Goal: Task Accomplishment & Management: Manage account settings

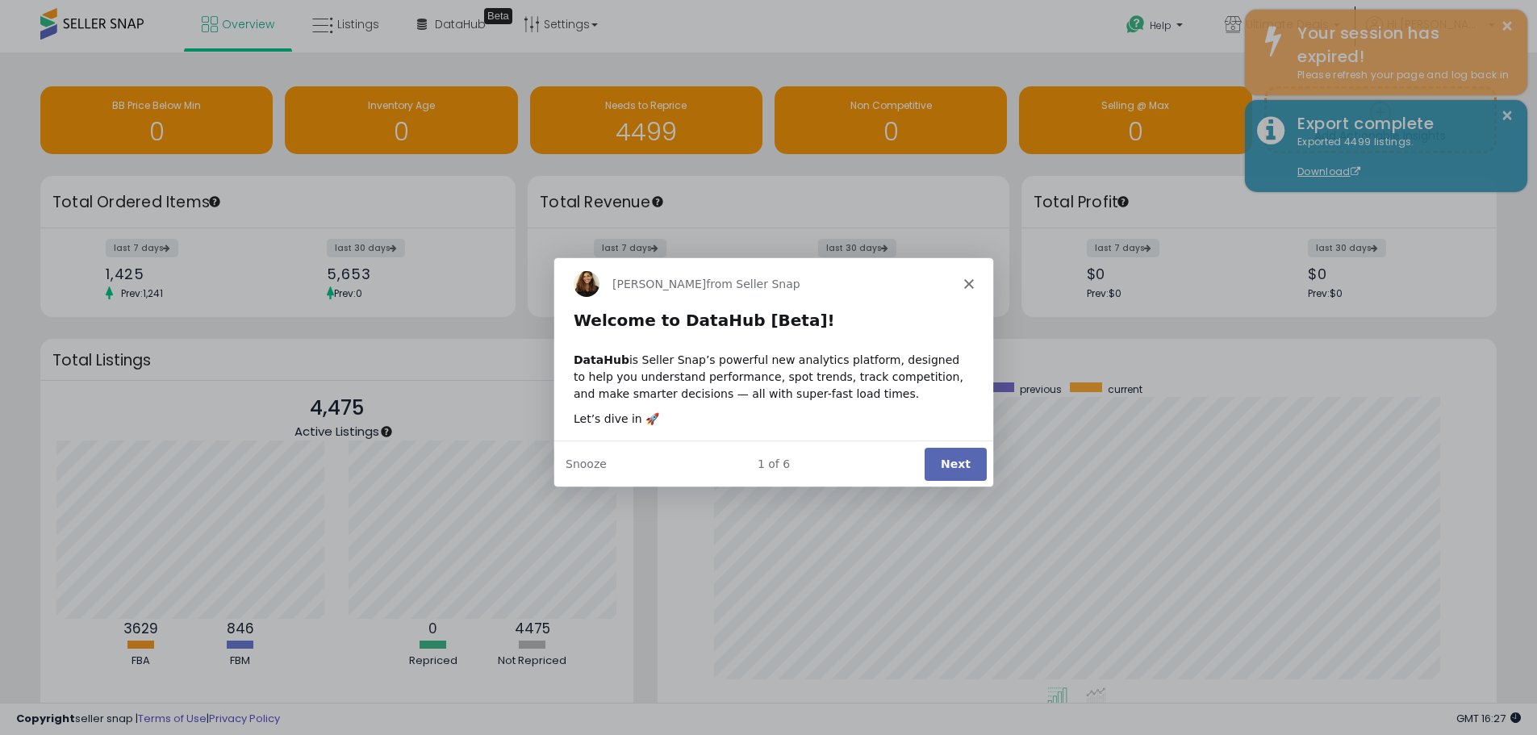
scroll to position [305, 808]
click at [969, 280] on polygon "Close" at bounding box center [968, 283] width 10 height 10
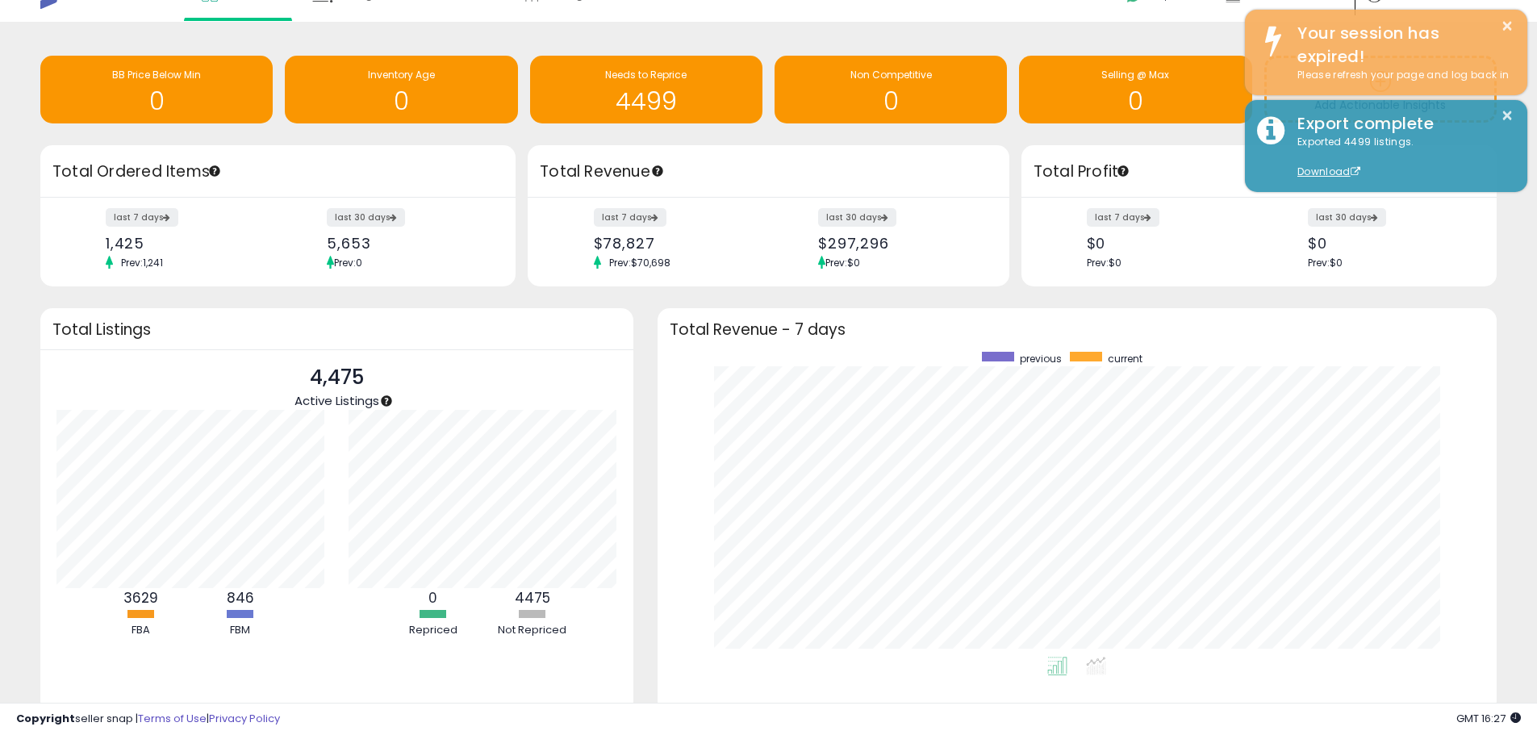
scroll to position [0, 0]
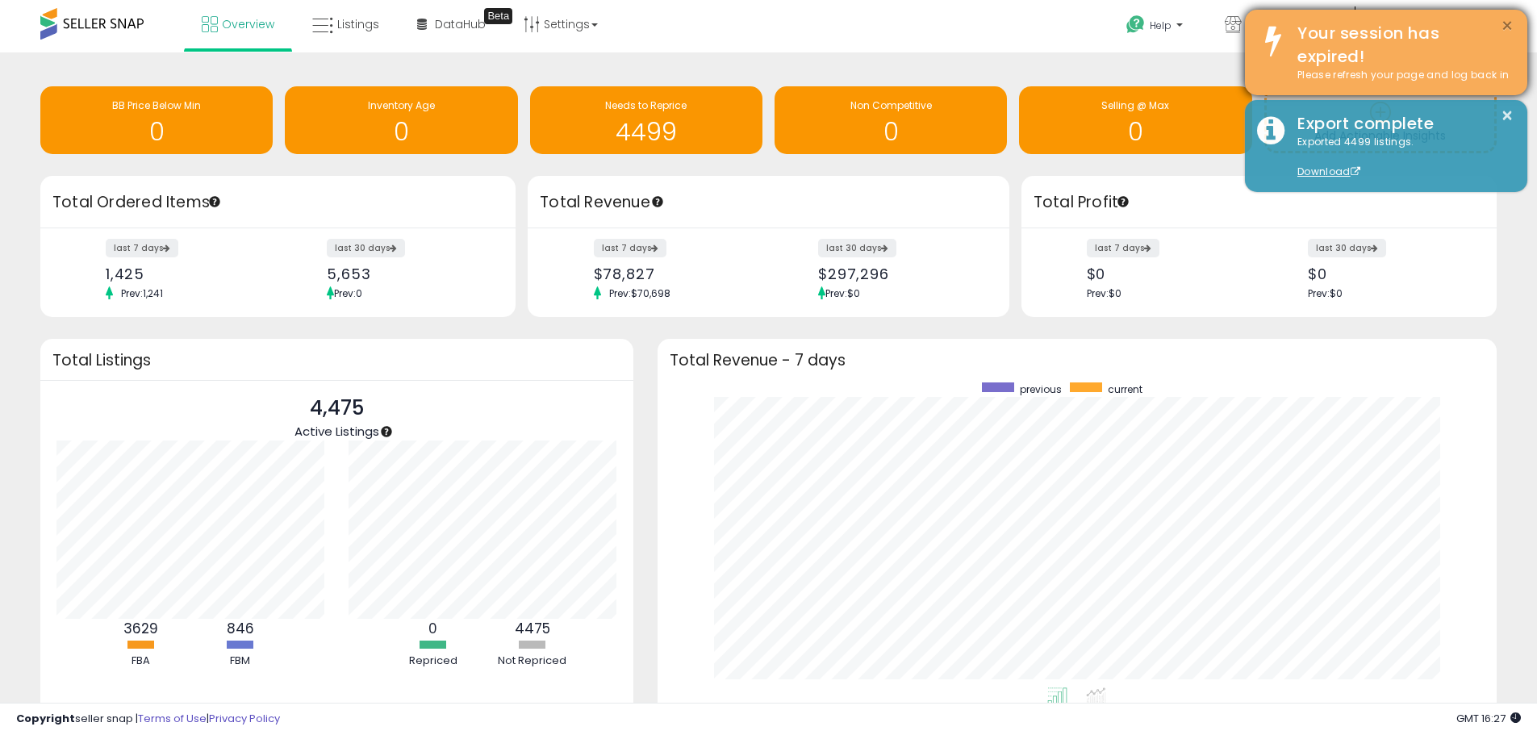
click at [1504, 19] on button "×" at bounding box center [1507, 26] width 13 height 20
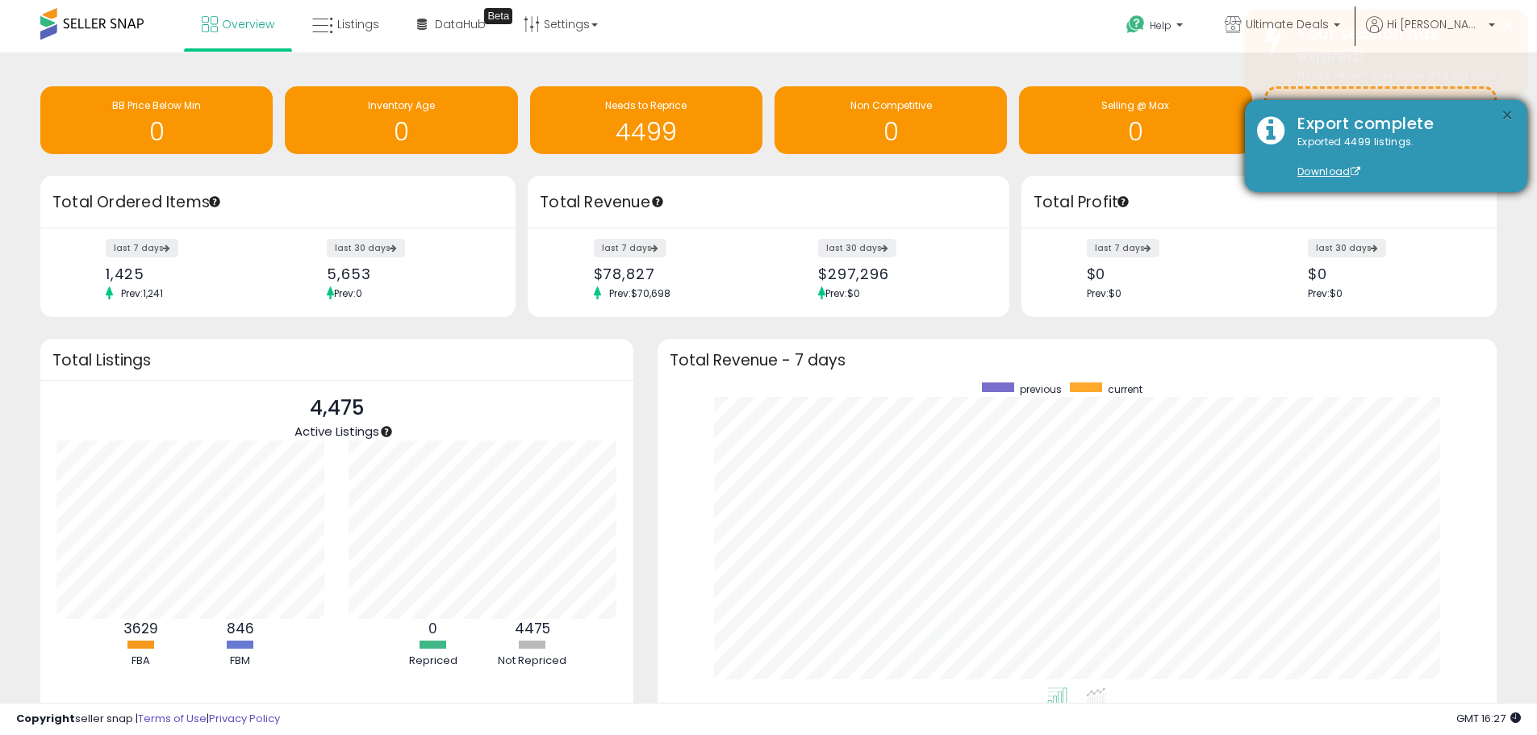
click at [1504, 110] on body "Unable to login Retrieving listings data.. has not yet accepted the Terms of Us…" at bounding box center [768, 367] width 1537 height 735
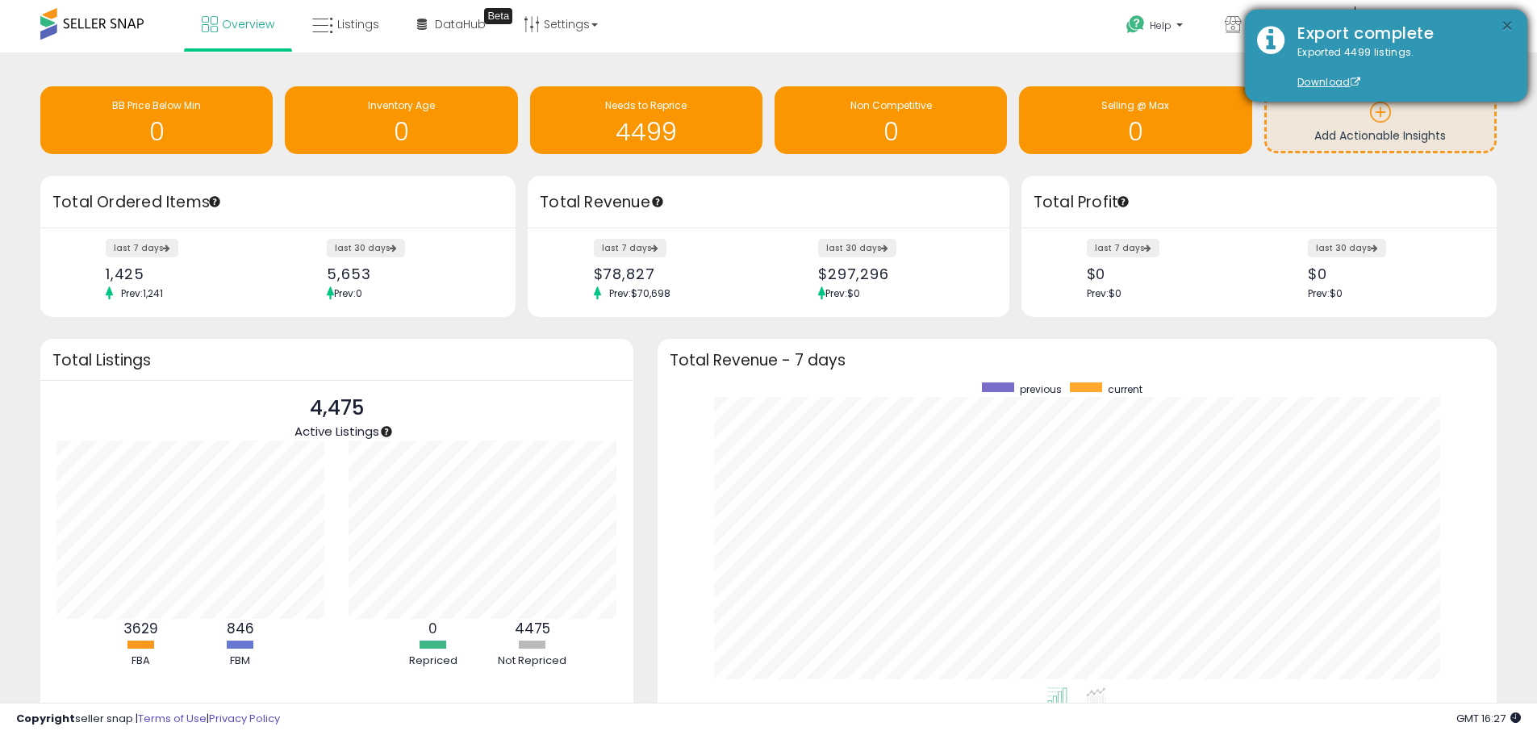
click at [1511, 22] on button "×" at bounding box center [1507, 26] width 13 height 20
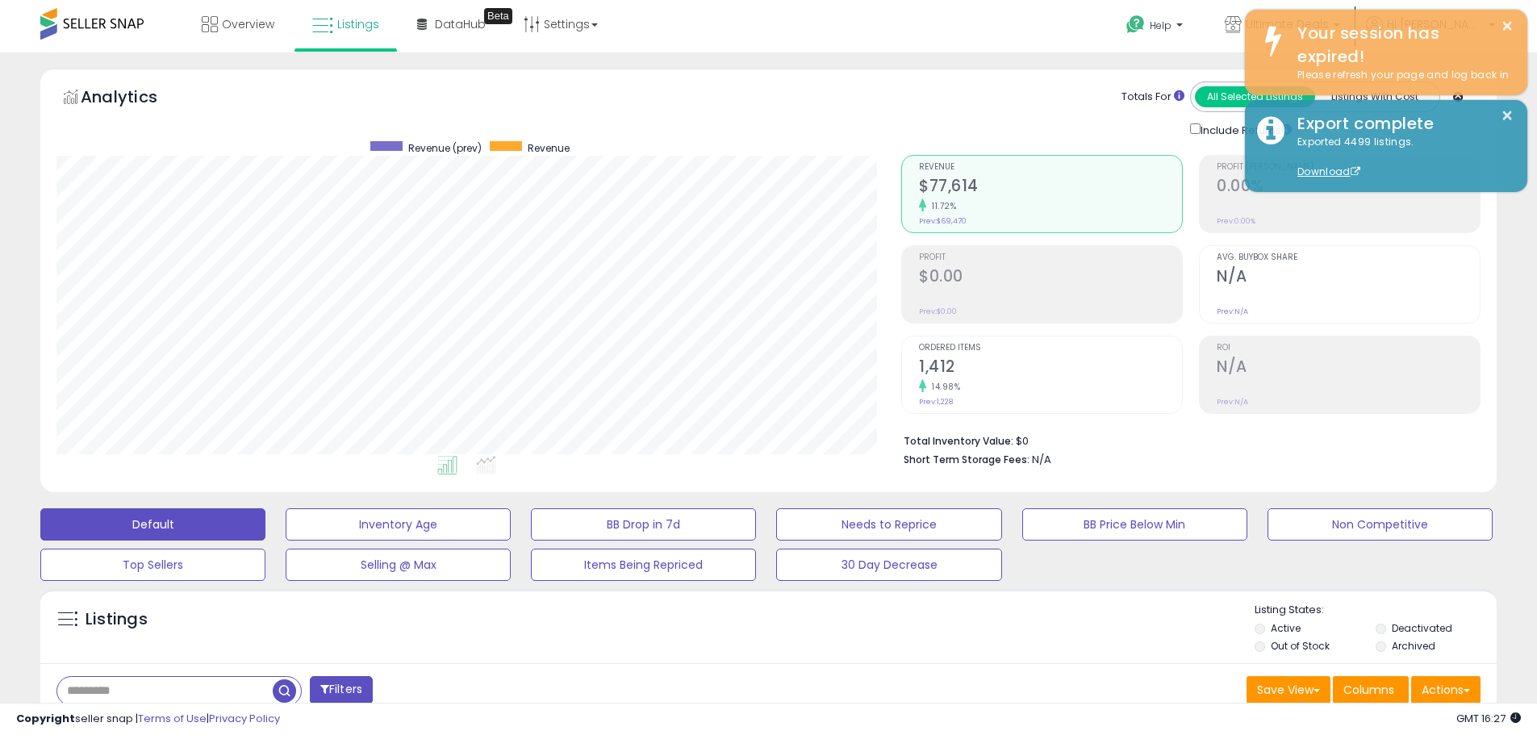
scroll to position [331, 845]
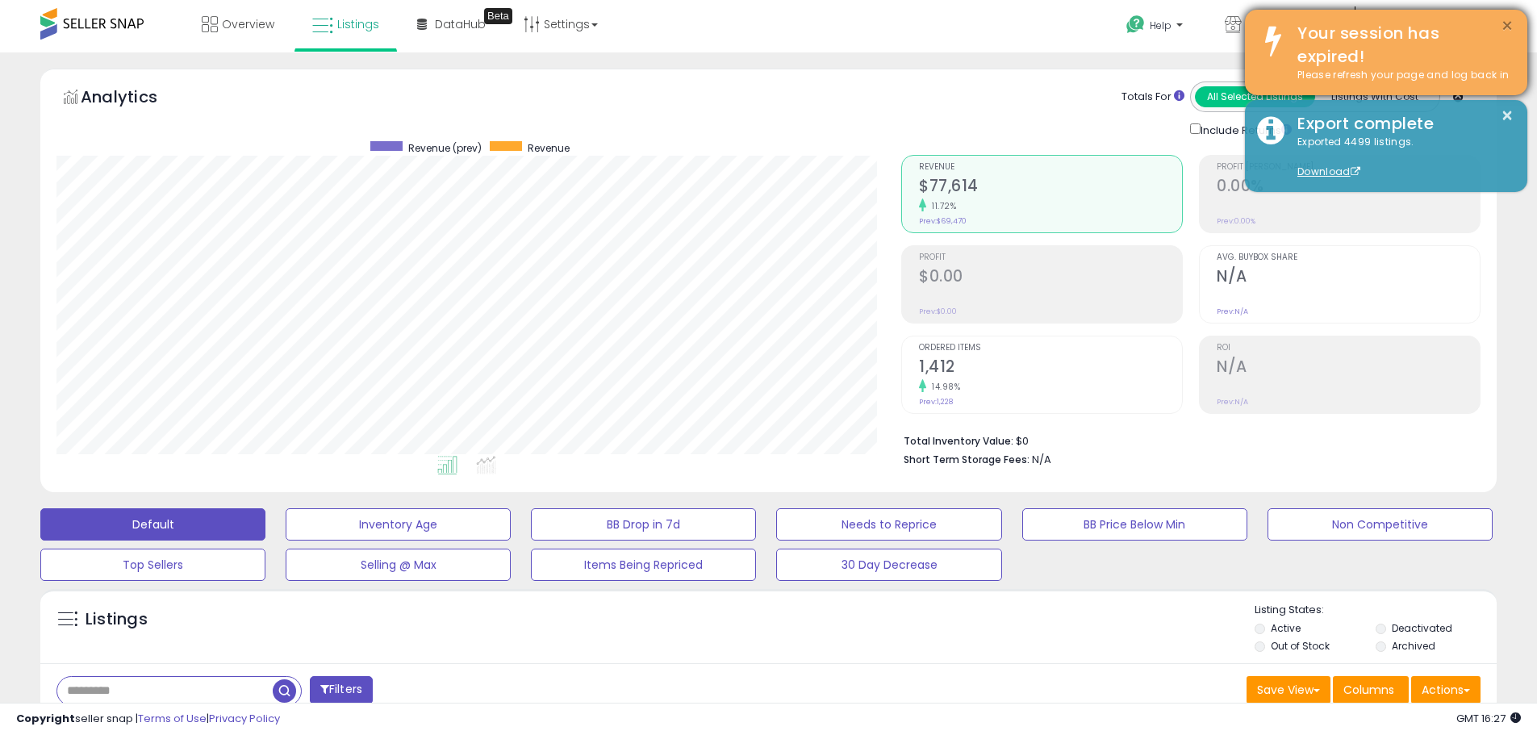
click at [1505, 23] on button "×" at bounding box center [1507, 26] width 13 height 20
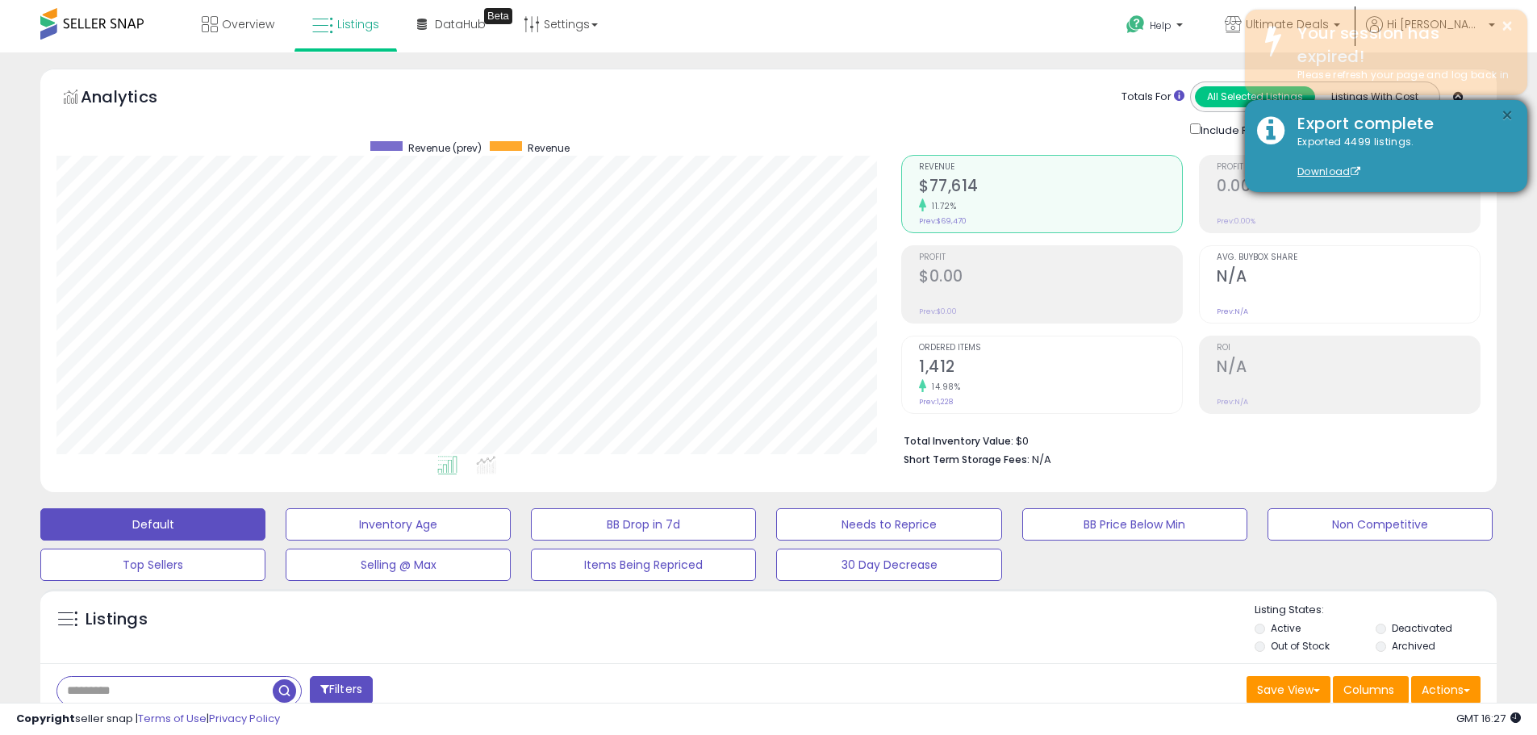
click at [1501, 109] on button "×" at bounding box center [1507, 116] width 13 height 20
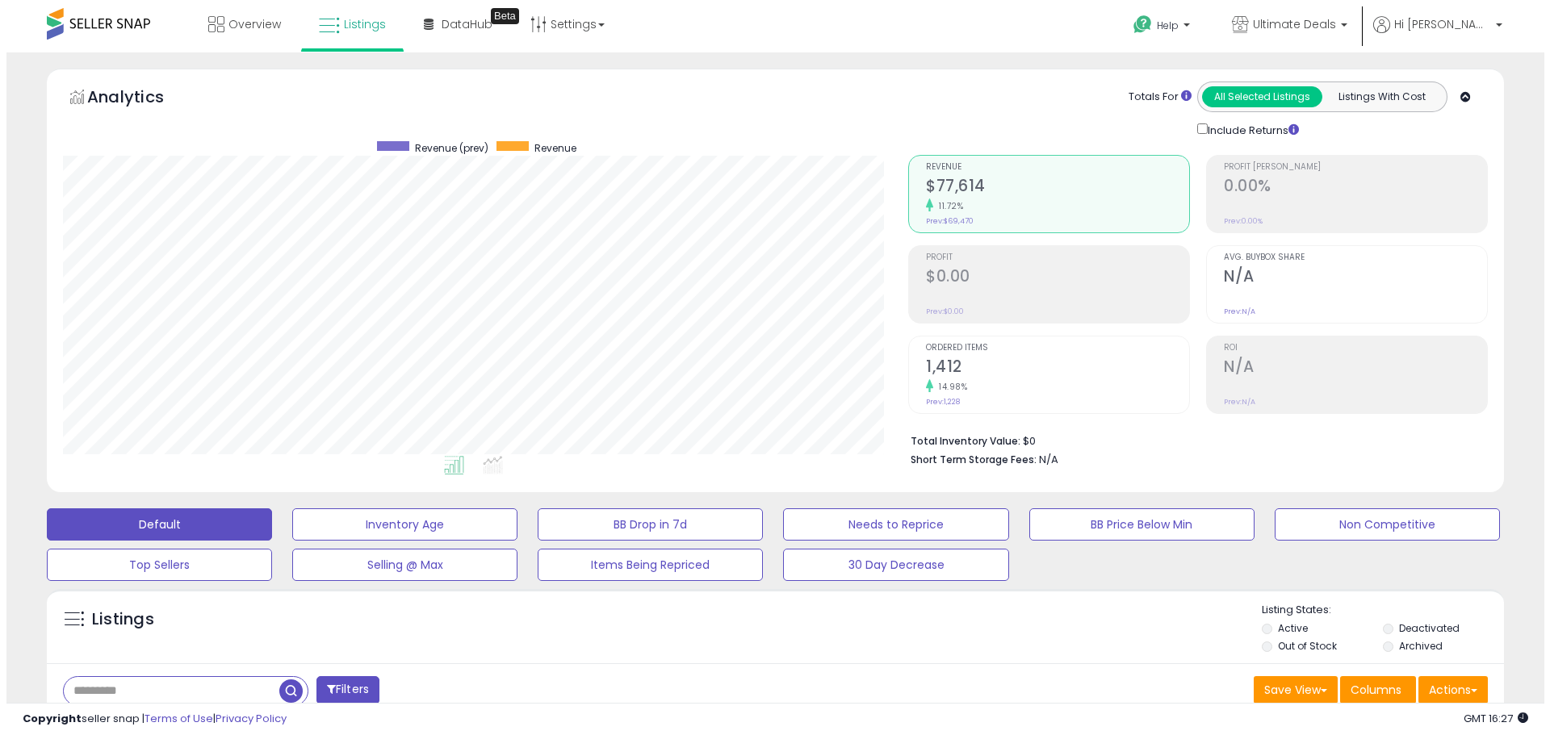
scroll to position [430, 0]
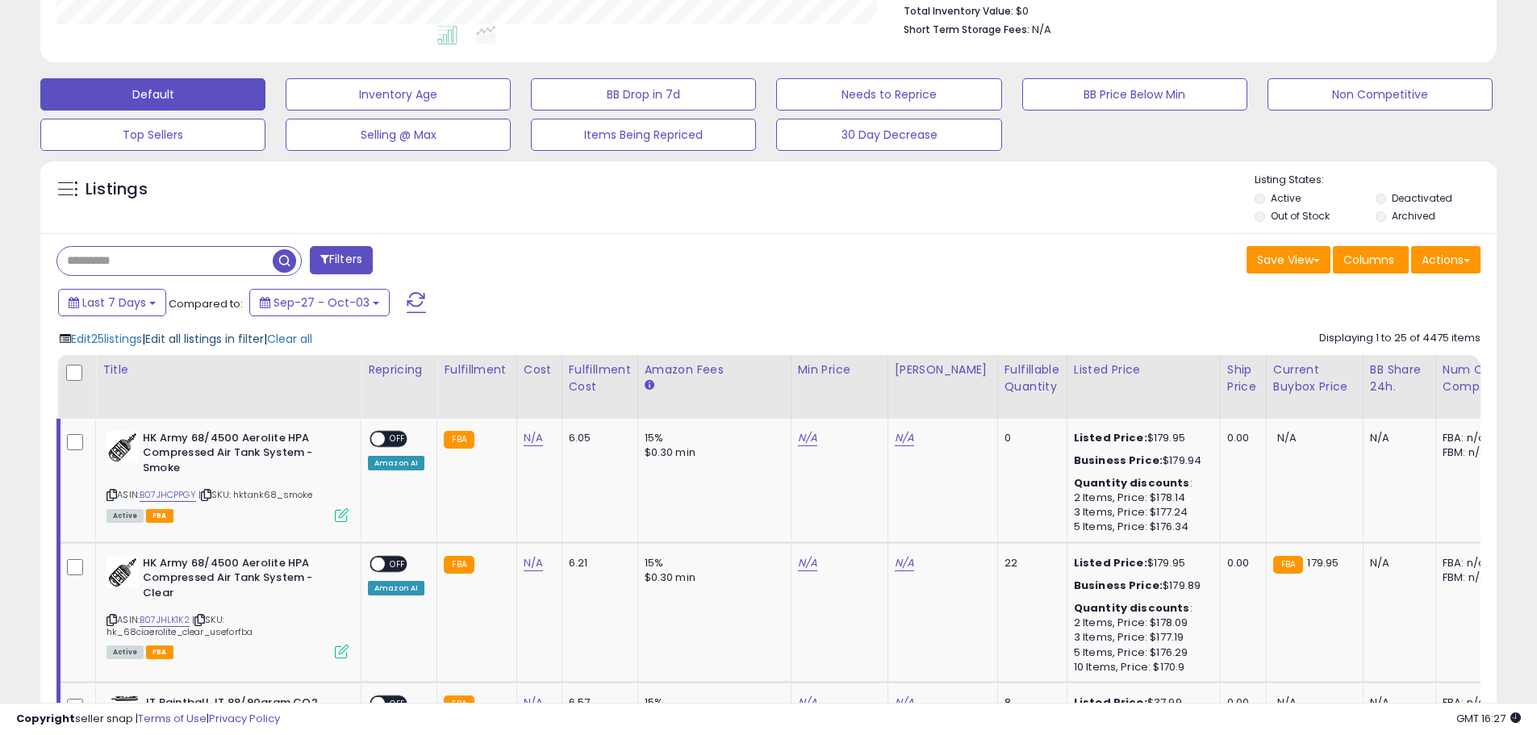
click at [204, 341] on span "Edit all listings in filter" at bounding box center [204, 339] width 119 height 16
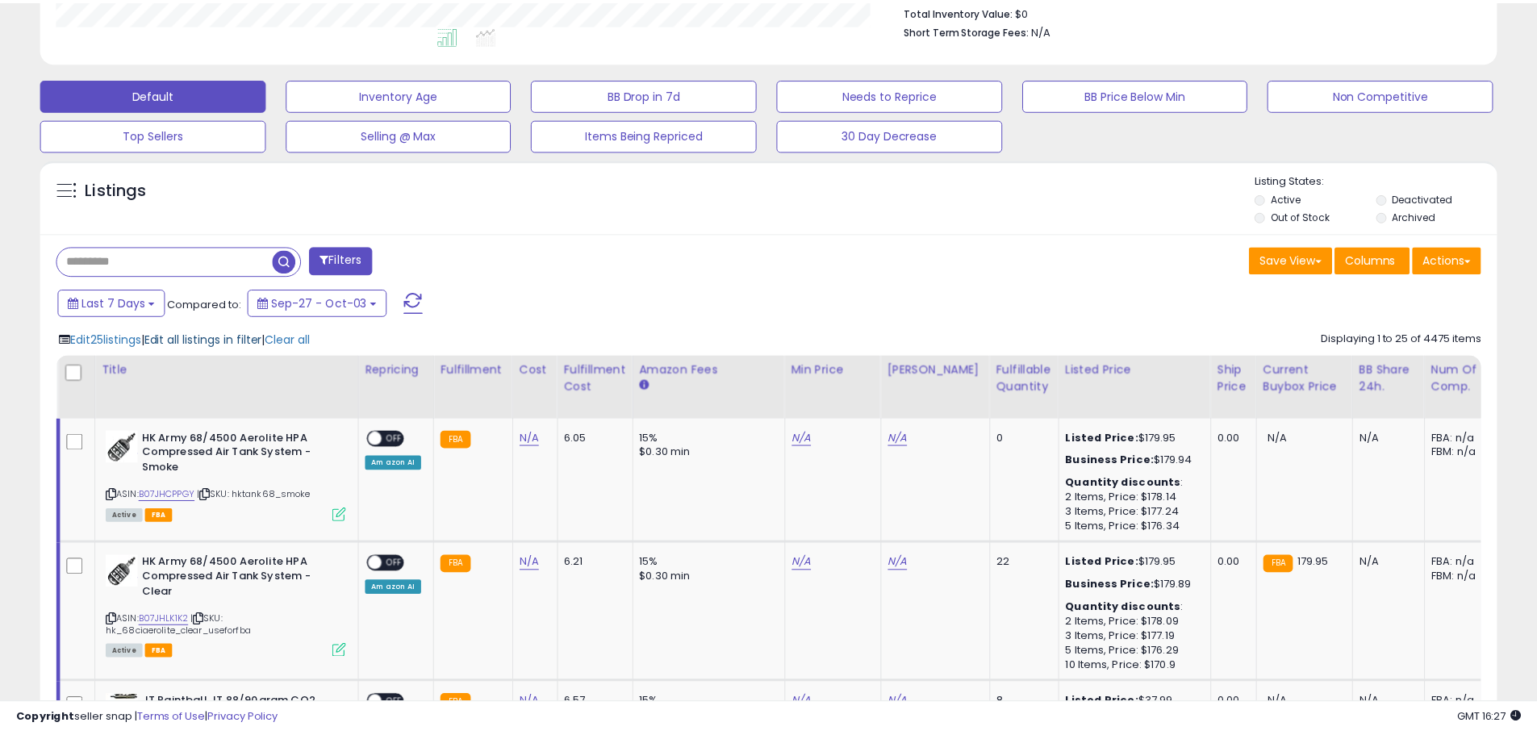
scroll to position [331, 852]
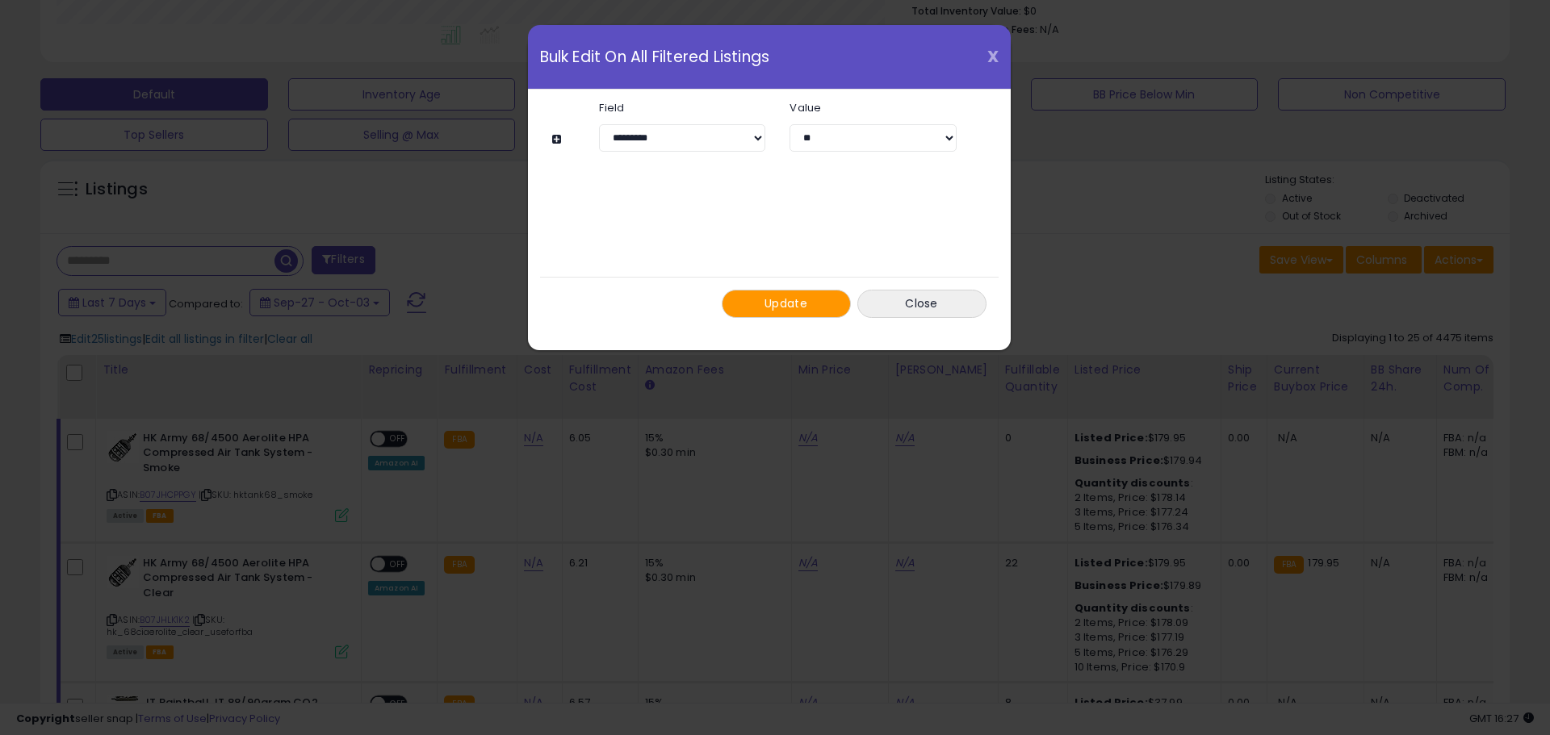
click at [996, 52] on span "X" at bounding box center [992, 56] width 11 height 23
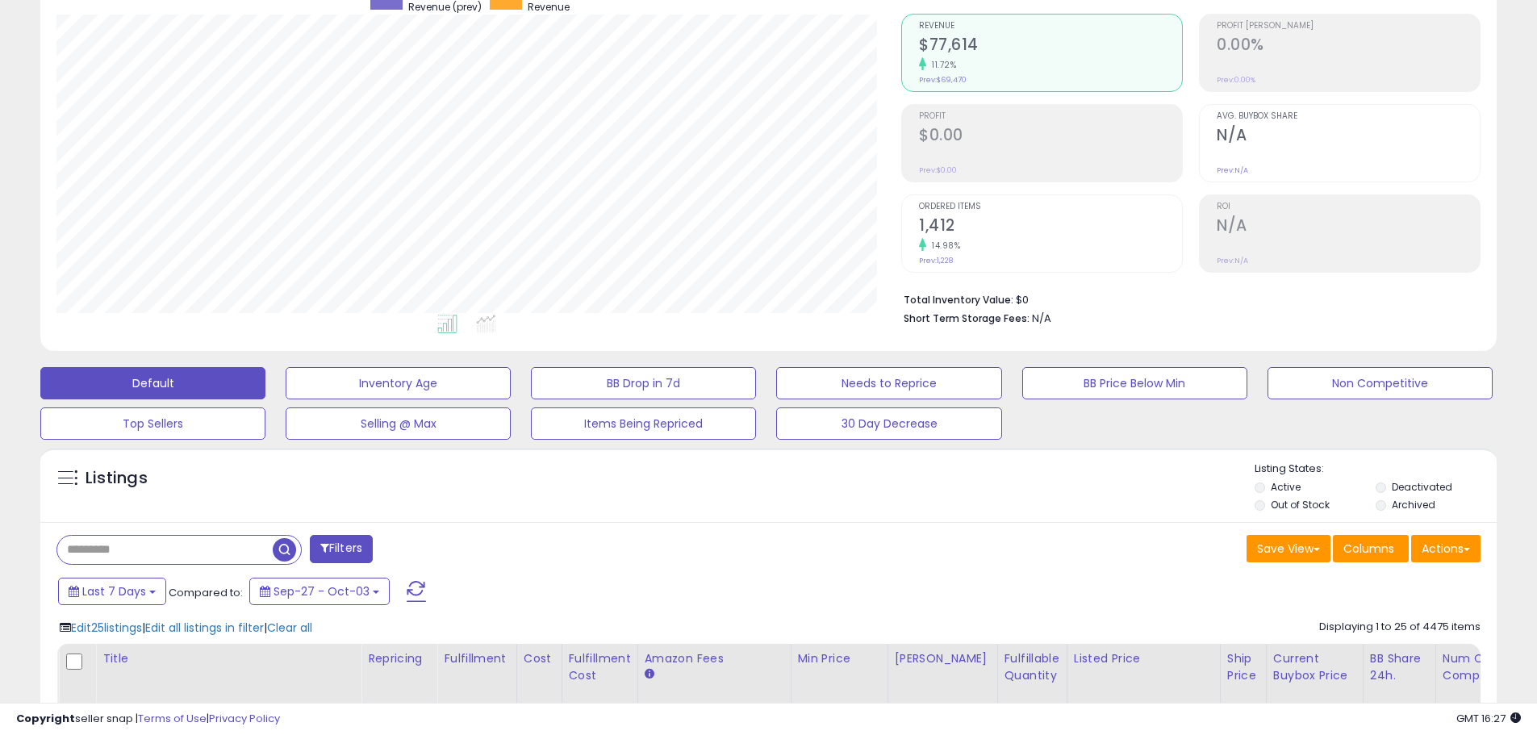
scroll to position [0, 0]
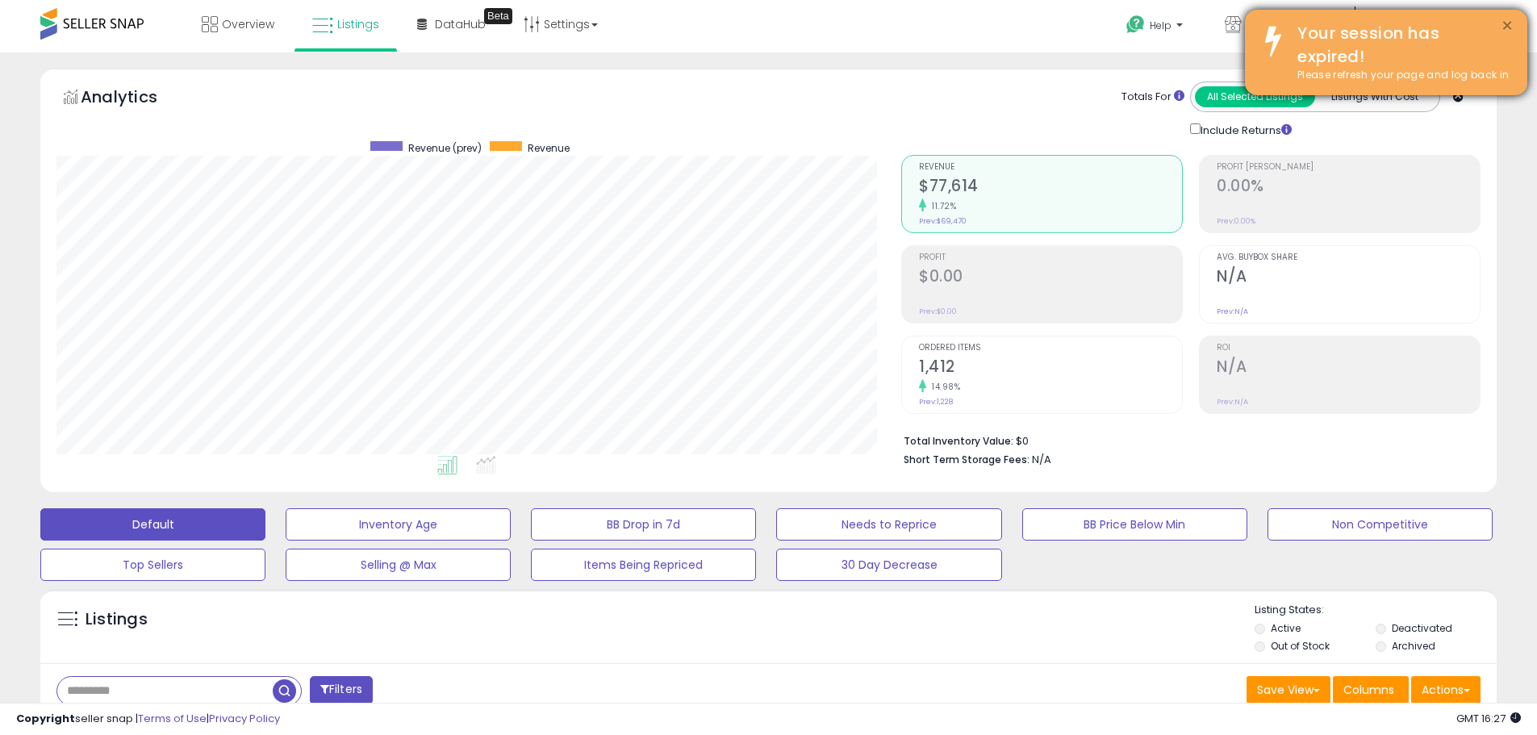
click at [1504, 23] on button "×" at bounding box center [1507, 26] width 13 height 20
